Goal: Navigation & Orientation: Find specific page/section

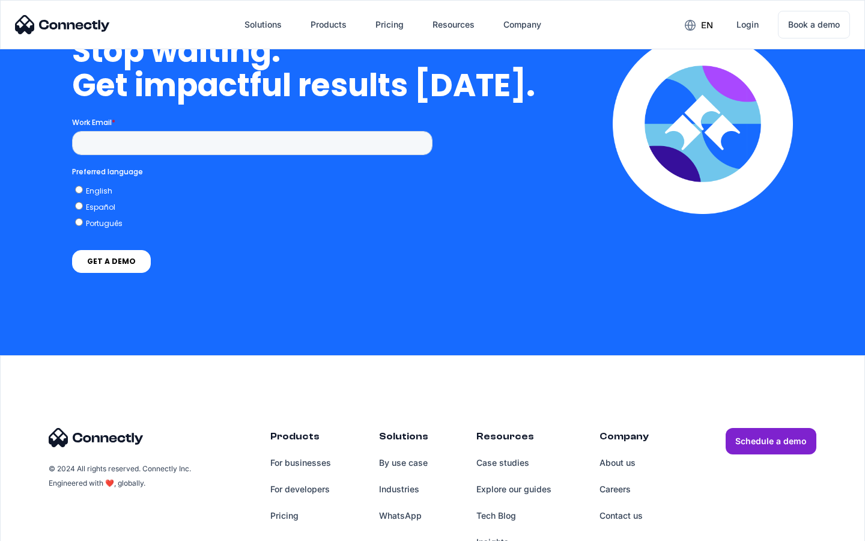
scroll to position [3049, 0]
